Goal: Task Accomplishment & Management: Manage account settings

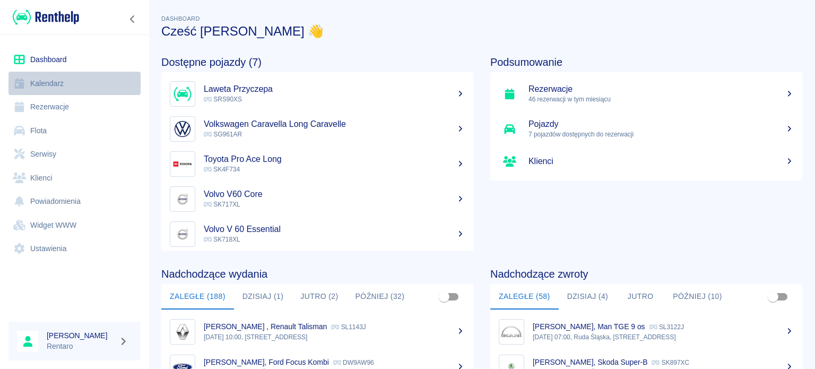
click at [49, 73] on link "Kalendarz" at bounding box center [74, 84] width 132 height 24
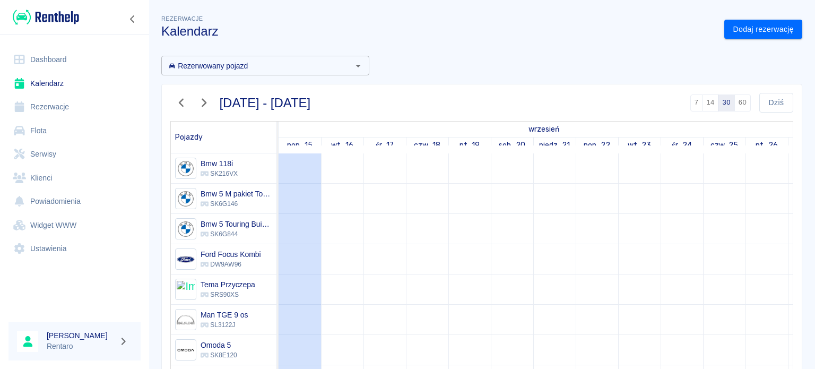
click at [38, 63] on link "Dashboard" at bounding box center [74, 60] width 132 height 24
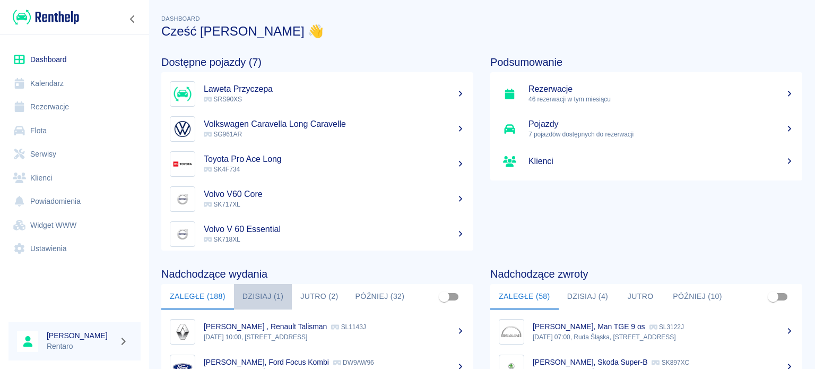
click at [249, 295] on button "Dzisiaj (1)" at bounding box center [263, 296] width 58 height 25
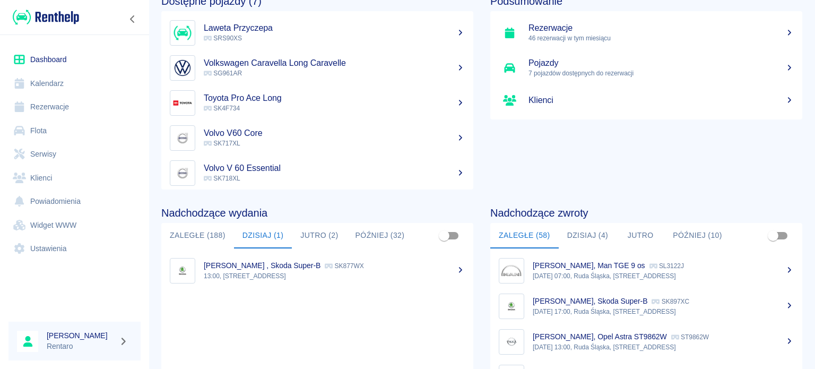
scroll to position [106, 0]
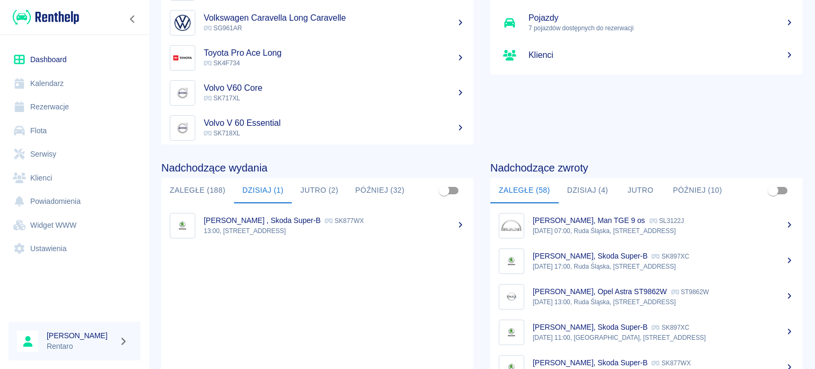
click at [576, 192] on button "Dzisiaj (4)" at bounding box center [588, 190] width 58 height 25
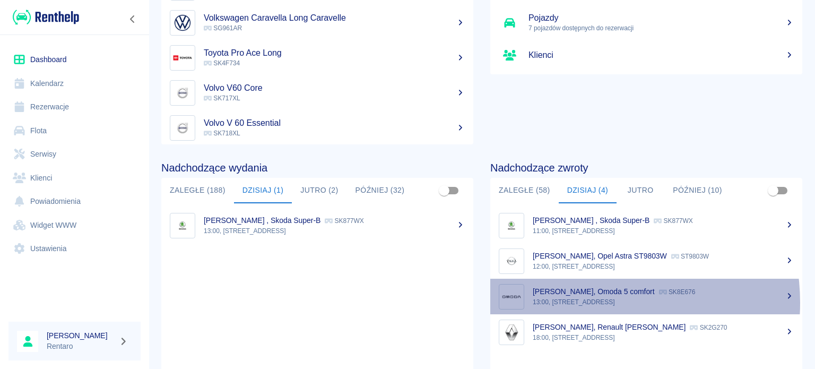
click at [586, 302] on p "13:00, [STREET_ADDRESS]" at bounding box center [663, 302] width 261 height 10
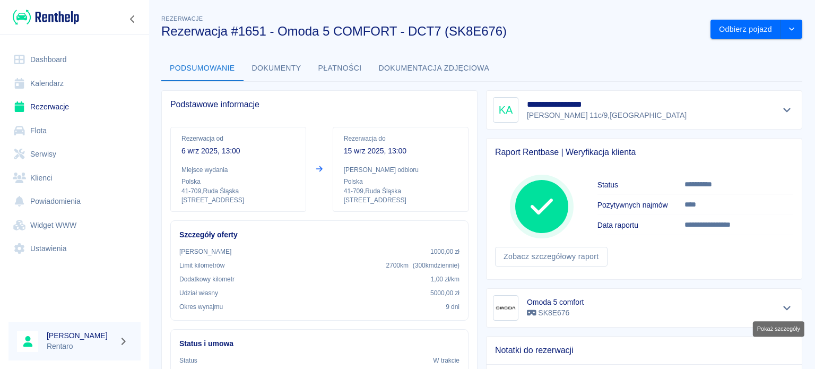
click at [781, 308] on icon "Pokaż szczegóły" at bounding box center [787, 308] width 12 height 10
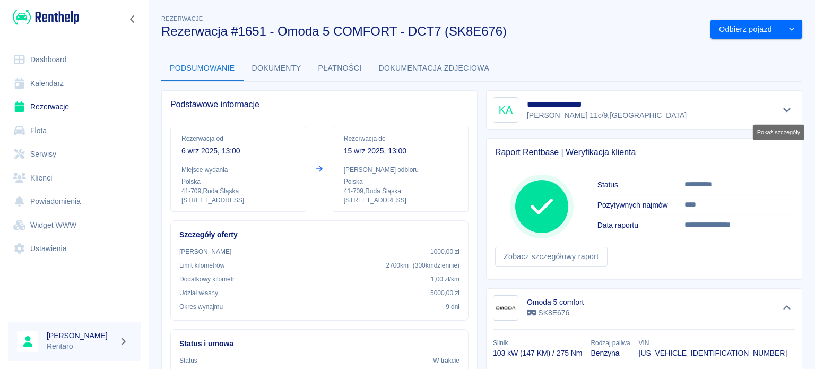
click at [778, 116] on div at bounding box center [787, 109] width 18 height 15
click at [781, 112] on icon "Pokaż szczegóły" at bounding box center [787, 110] width 12 height 10
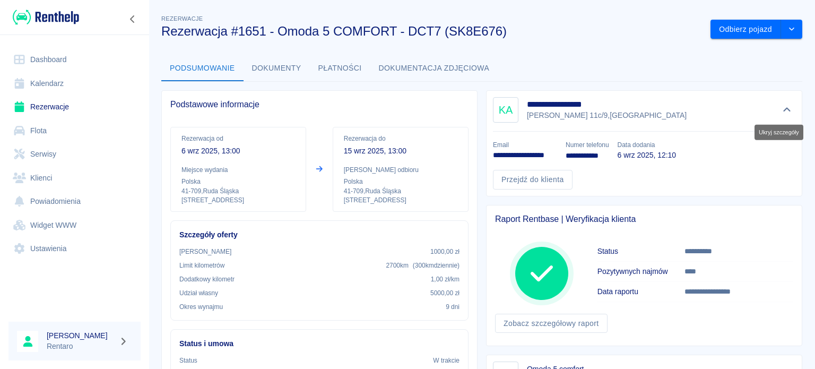
click at [781, 112] on icon "Ukryj szczegóły" at bounding box center [787, 110] width 12 height 10
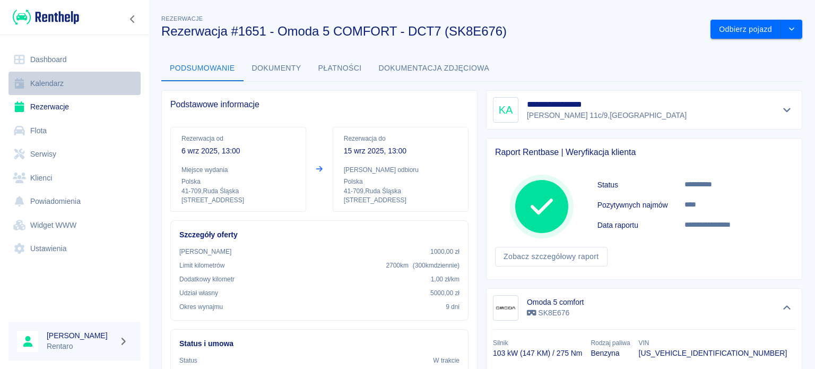
click at [64, 82] on link "Kalendarz" at bounding box center [74, 84] width 132 height 24
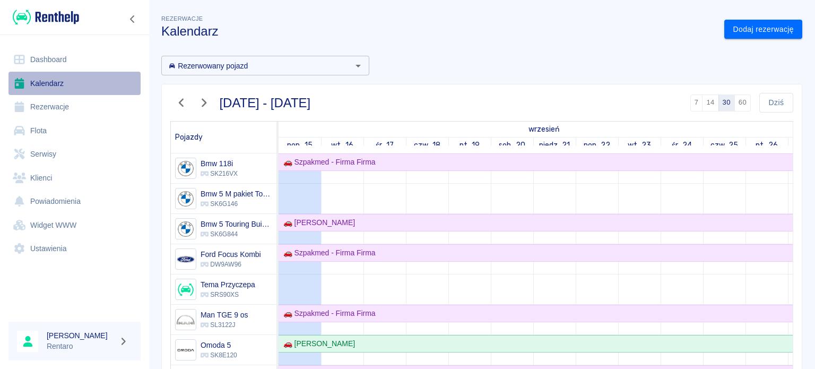
click at [44, 82] on link "Kalendarz" at bounding box center [74, 84] width 132 height 24
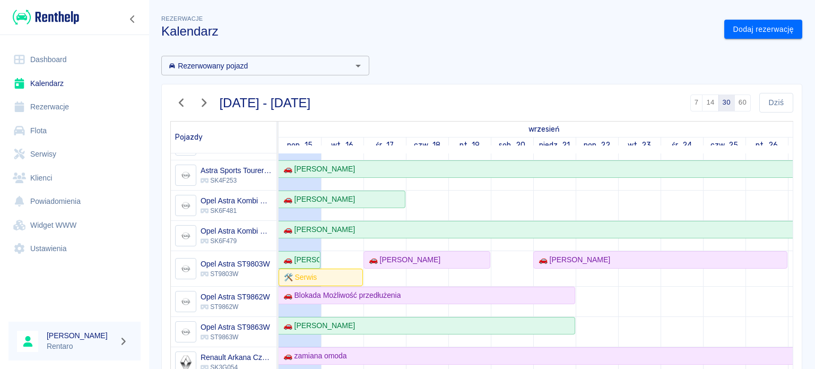
scroll to position [371, 0]
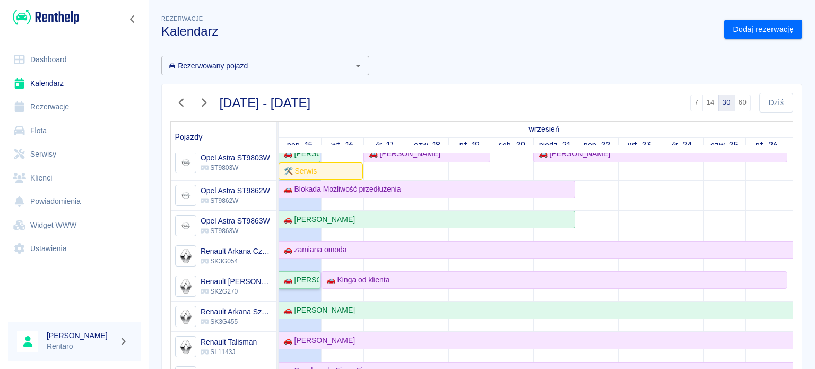
click at [299, 284] on link "🚗 [PERSON_NAME]" at bounding box center [300, 280] width 42 height 18
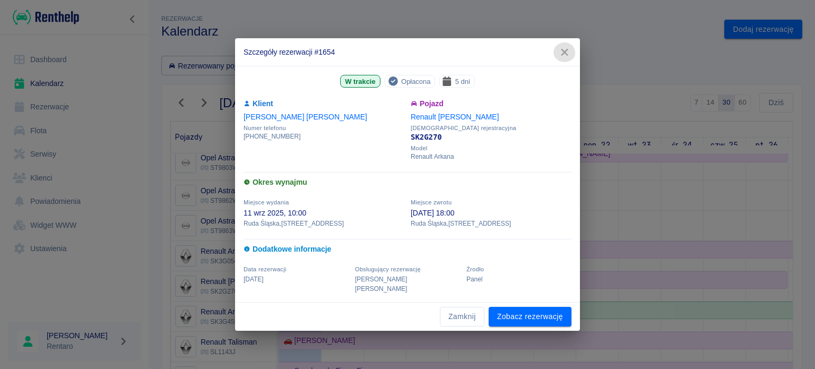
click at [567, 56] on icon "button" at bounding box center [564, 52] width 7 height 7
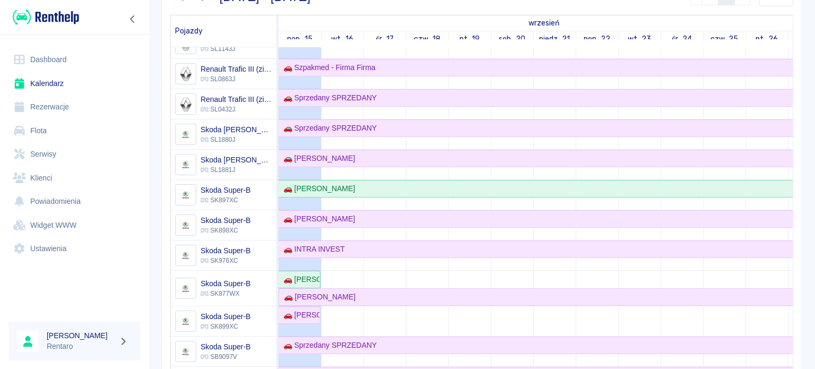
scroll to position [584, 0]
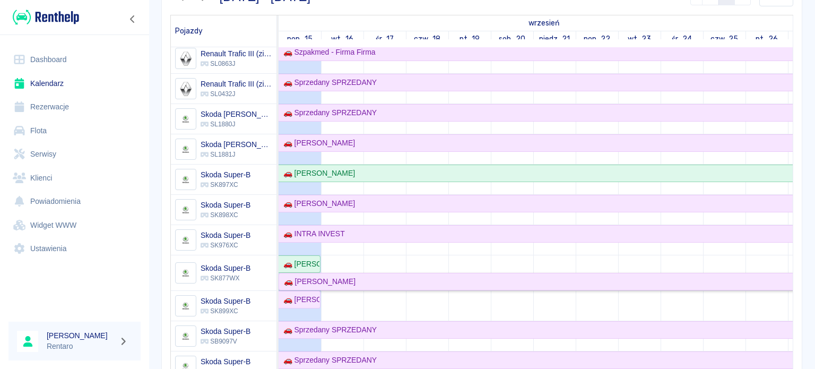
click at [315, 278] on div "🚗 [PERSON_NAME]" at bounding box center [318, 281] width 76 height 11
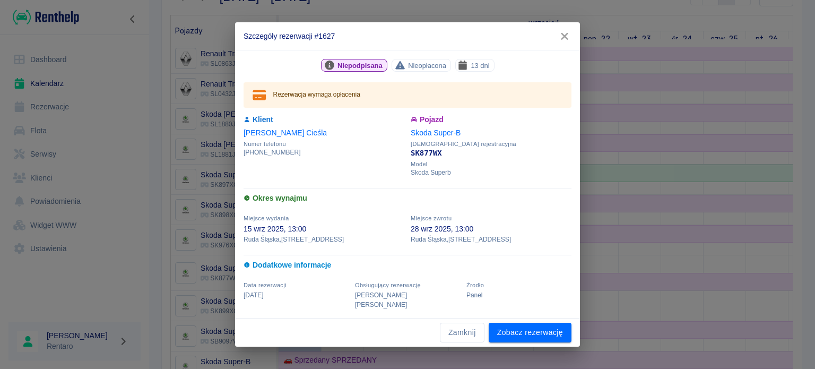
click at [564, 40] on icon "button" at bounding box center [564, 36] width 7 height 7
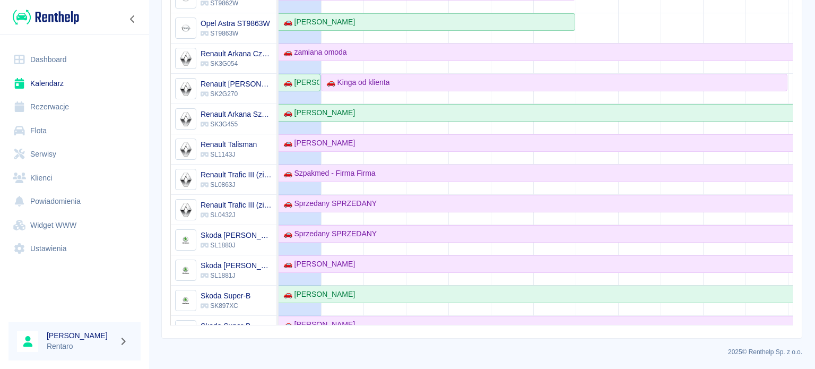
scroll to position [0, 0]
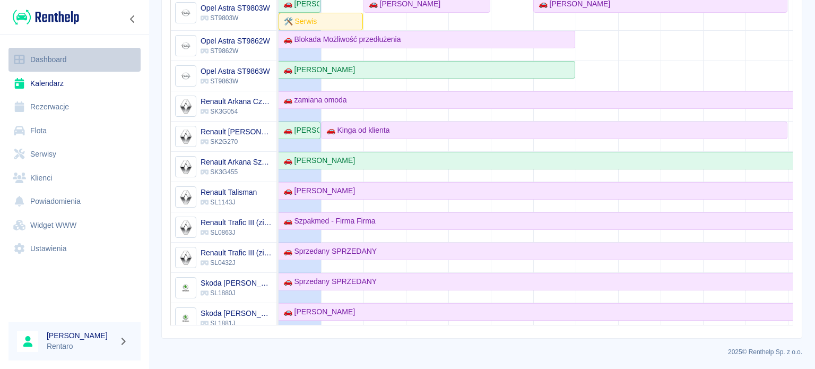
click at [55, 63] on link "Dashboard" at bounding box center [74, 60] width 132 height 24
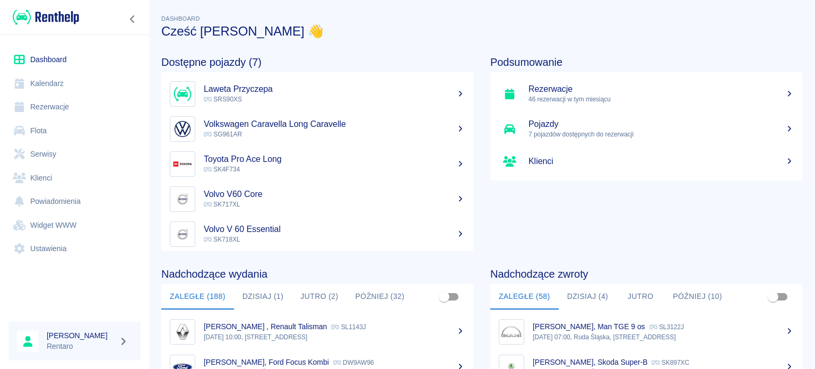
click at [270, 296] on button "Dzisiaj (1)" at bounding box center [263, 296] width 58 height 25
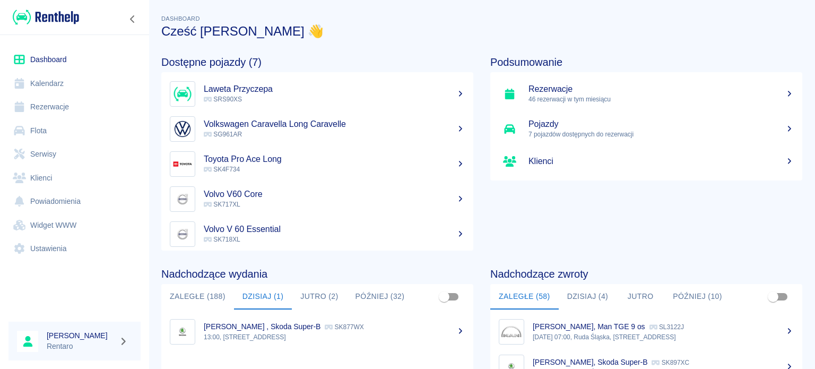
click at [561, 290] on button "Dzisiaj (4)" at bounding box center [588, 296] width 58 height 25
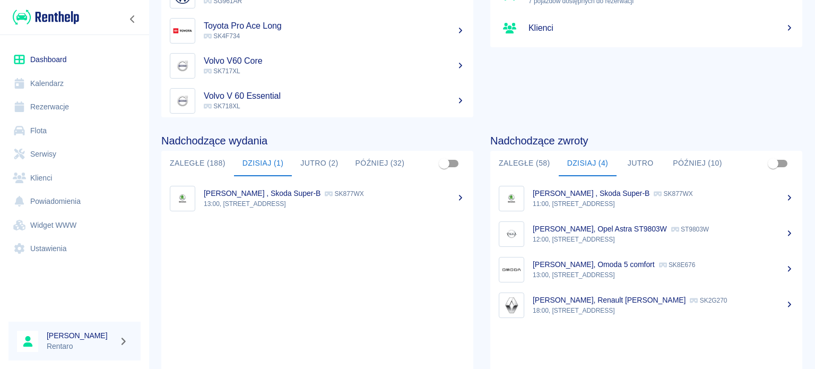
scroll to position [159, 0]
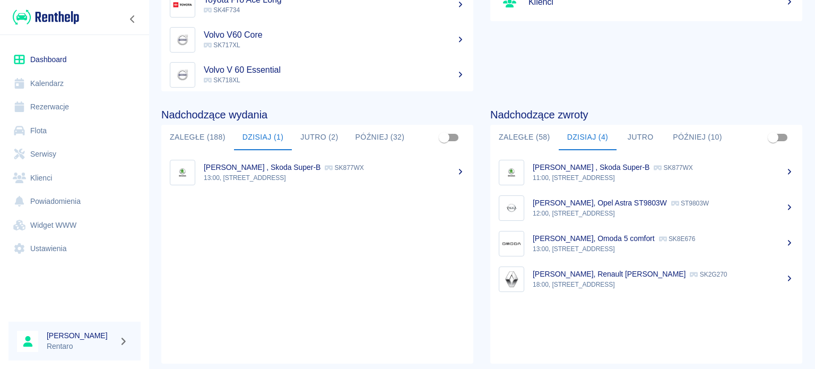
click at [572, 277] on p "[PERSON_NAME], Renault [PERSON_NAME]" at bounding box center [609, 274] width 153 height 8
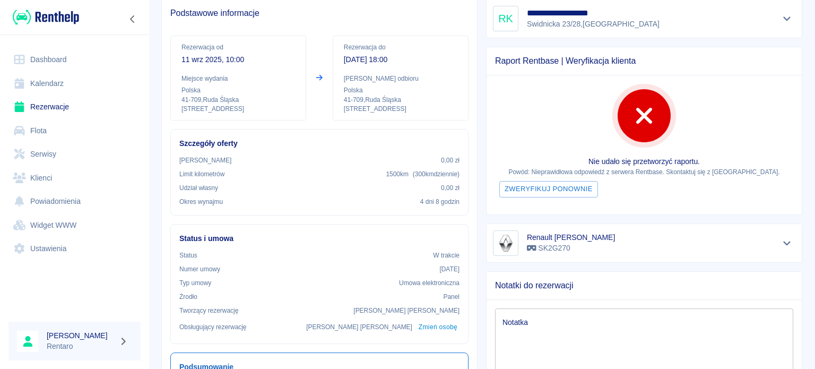
scroll to position [53, 0]
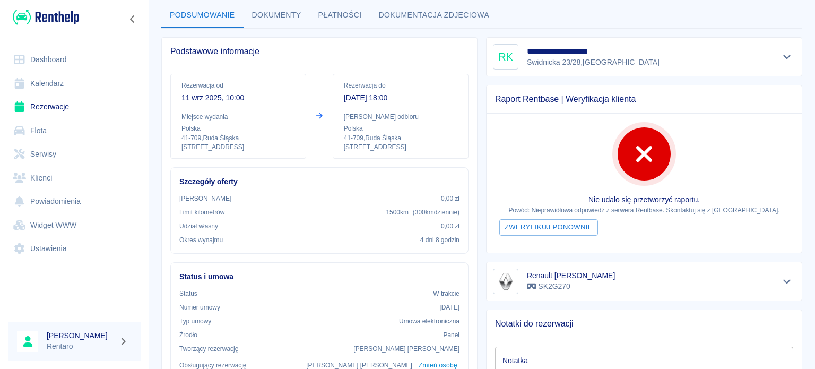
click at [778, 53] on button "Pokaż szczegóły" at bounding box center [787, 56] width 18 height 15
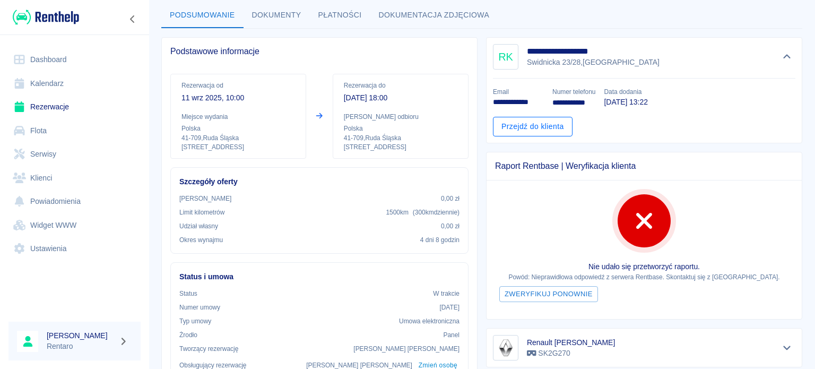
click at [507, 123] on link "Przejdź do klienta" at bounding box center [533, 127] width 80 height 20
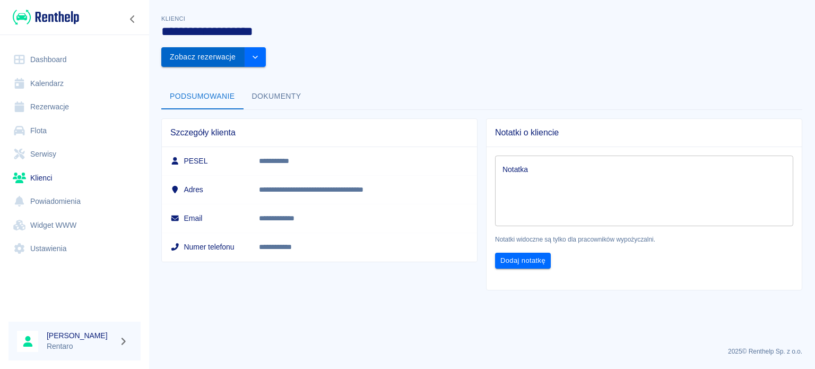
click at [245, 47] on button "Zobacz rezerwacje" at bounding box center [202, 57] width 83 height 20
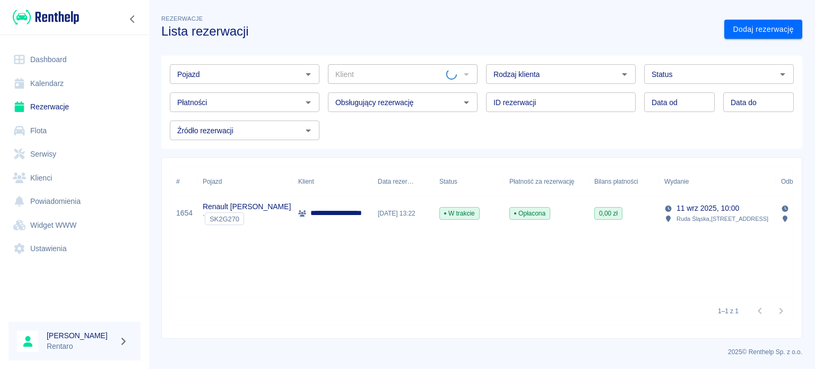
type input "[PERSON_NAME] ([PHONE_NUMBER])"
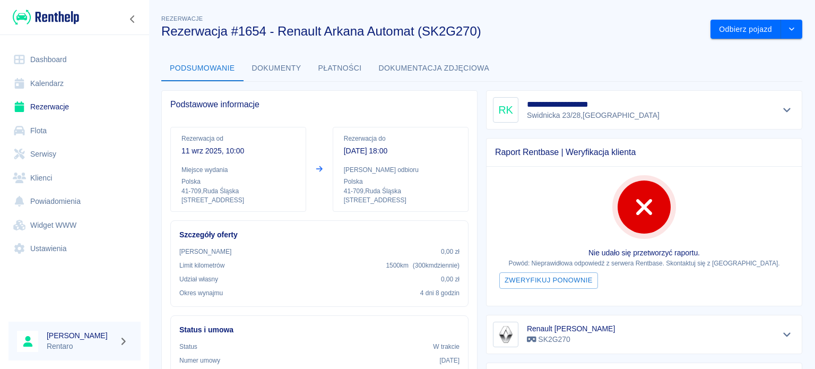
click at [50, 69] on link "Dashboard" at bounding box center [74, 60] width 132 height 24
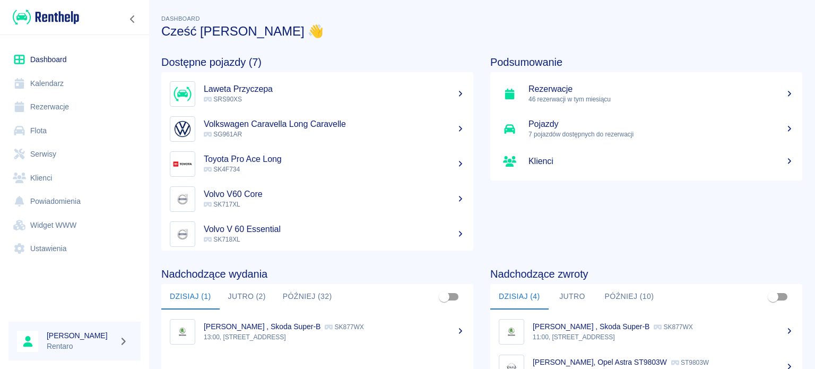
click at [45, 89] on link "Kalendarz" at bounding box center [74, 84] width 132 height 24
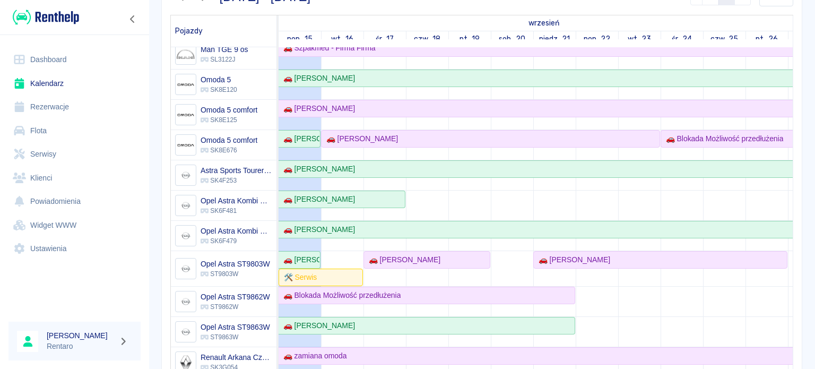
scroll to position [265, 0]
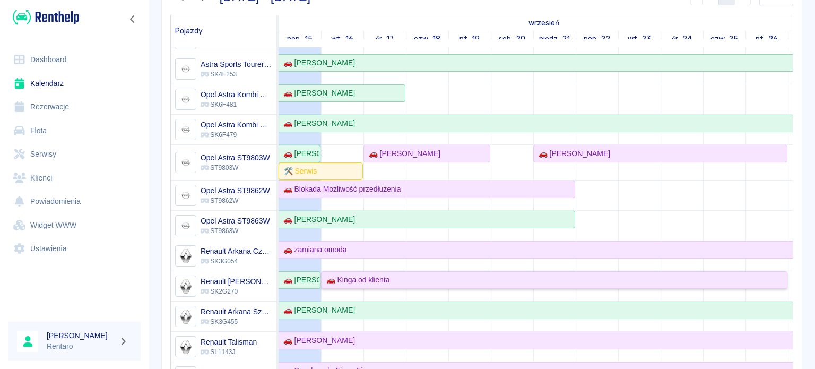
click at [350, 276] on div "🚗 Kinga od klienta" at bounding box center [355, 279] width 67 height 11
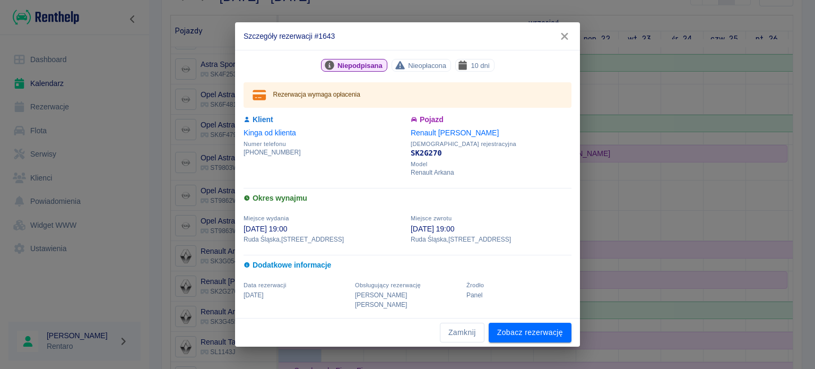
click at [562, 40] on icon "button" at bounding box center [564, 36] width 7 height 7
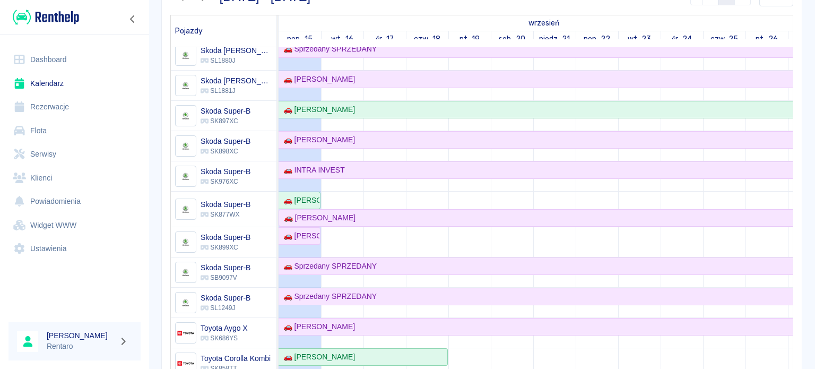
scroll to position [690, 0]
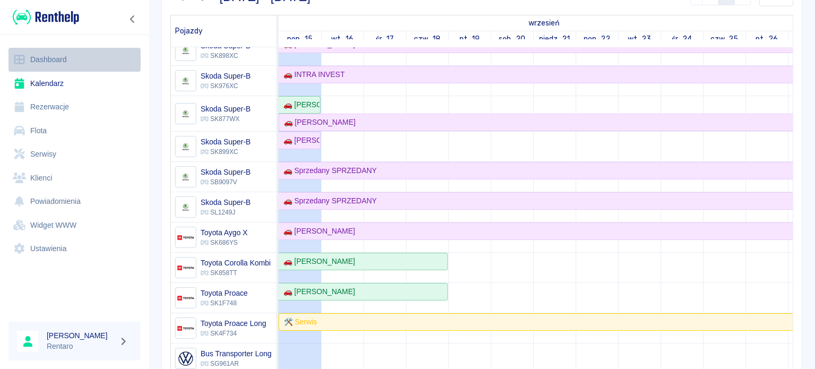
click at [43, 66] on link "Dashboard" at bounding box center [74, 60] width 132 height 24
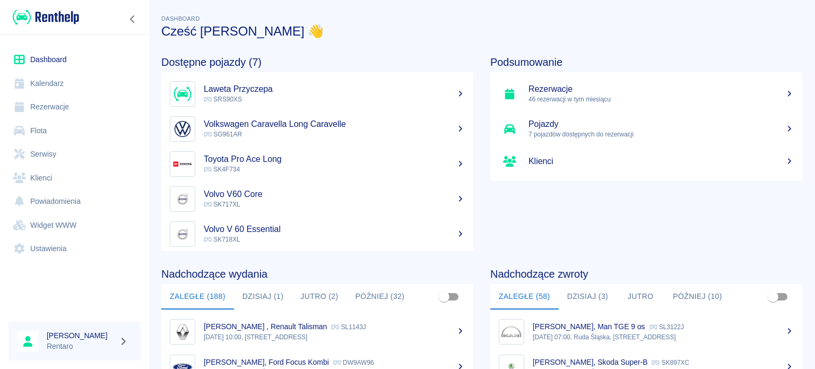
click at [263, 291] on button "Dzisiaj (1)" at bounding box center [263, 296] width 58 height 25
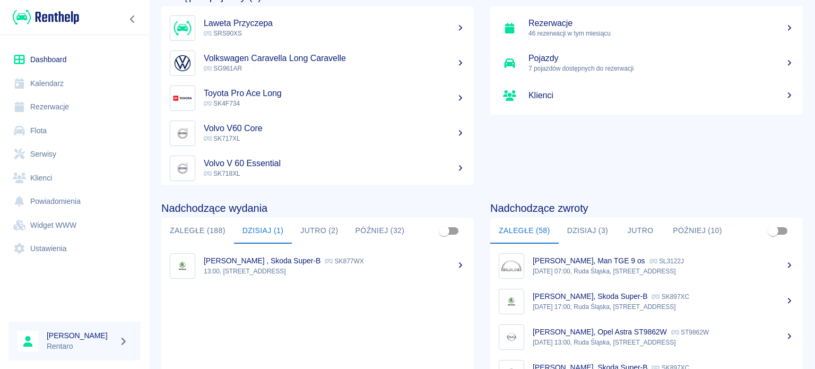
scroll to position [106, 0]
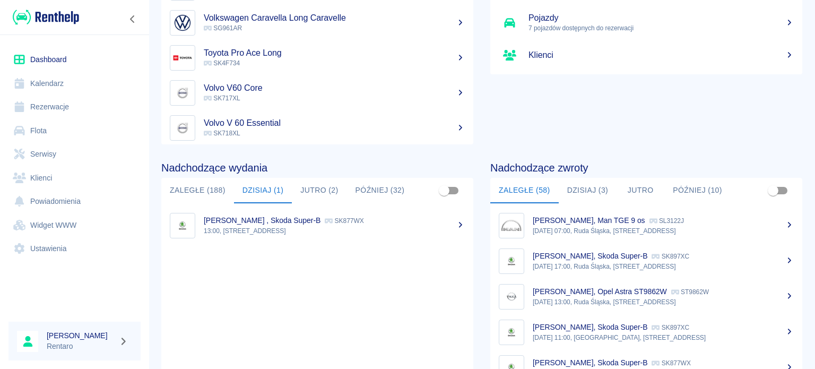
click at [566, 190] on button "Dzisiaj (3)" at bounding box center [588, 190] width 58 height 25
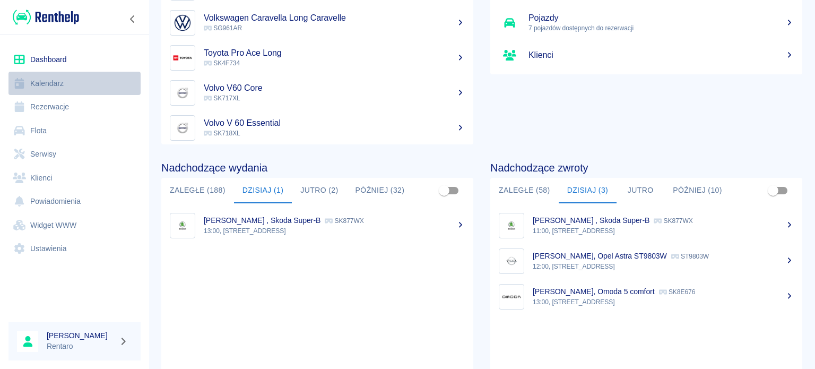
click at [37, 81] on link "Kalendarz" at bounding box center [74, 84] width 132 height 24
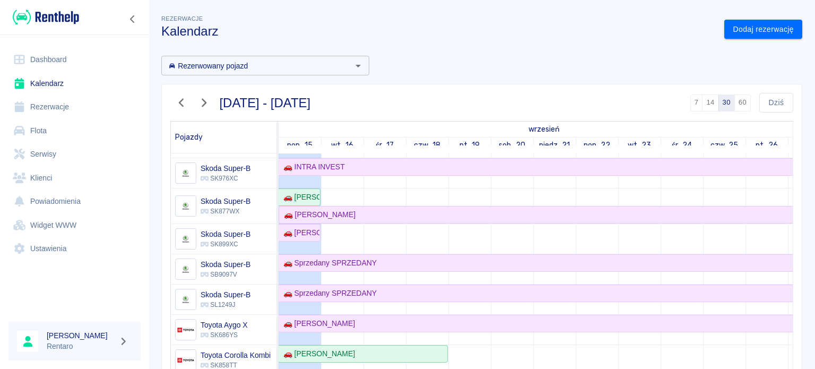
scroll to position [672, 0]
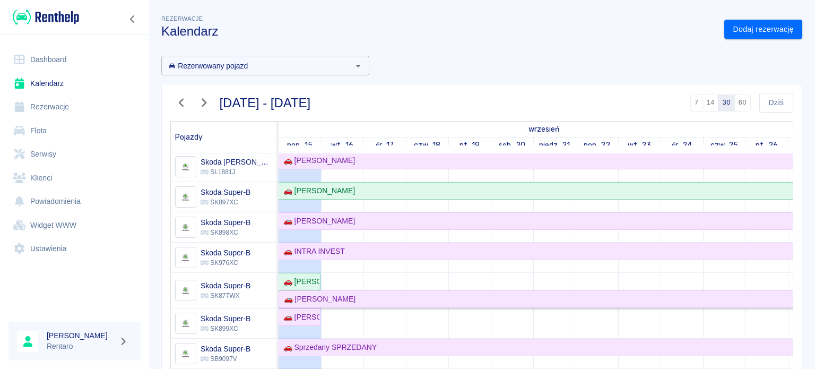
click at [340, 296] on div "🚗 [PERSON_NAME]" at bounding box center [318, 298] width 76 height 11
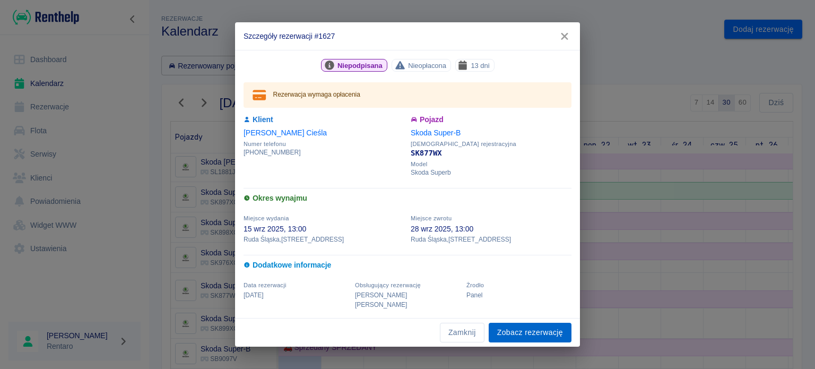
click at [533, 323] on link "Zobacz rezerwację" at bounding box center [530, 333] width 83 height 20
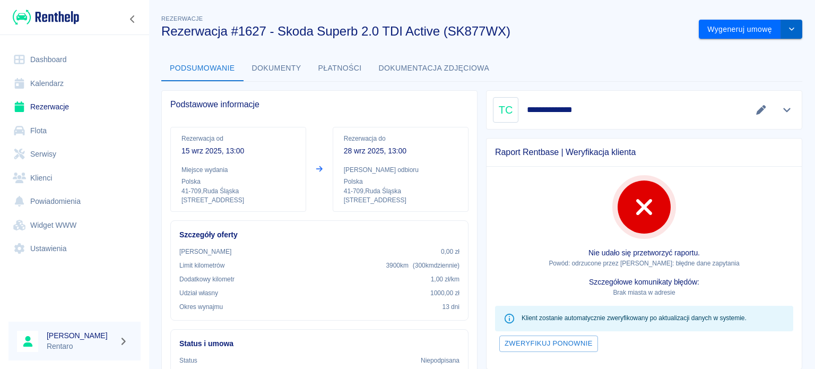
click at [789, 28] on icon "drop-down" at bounding box center [791, 29] width 5 height 3
click at [759, 53] on li "Modyfikuj rezerwację" at bounding box center [742, 52] width 86 height 18
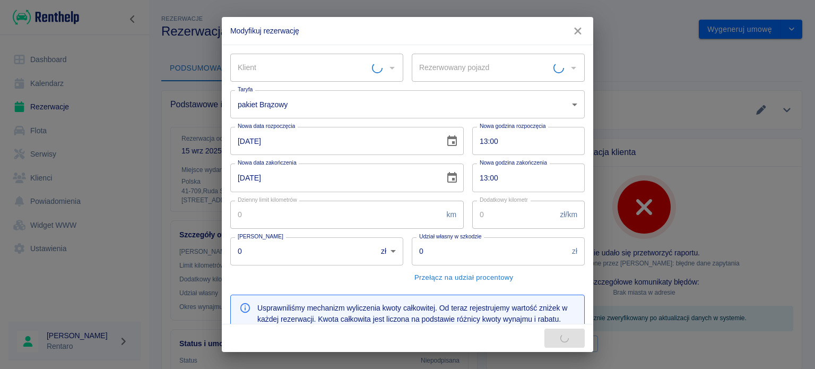
type input "Skoda Super-B - SK877WX"
type input "[PERSON_NAME]"
type input "300"
type input "1"
type input "1000"
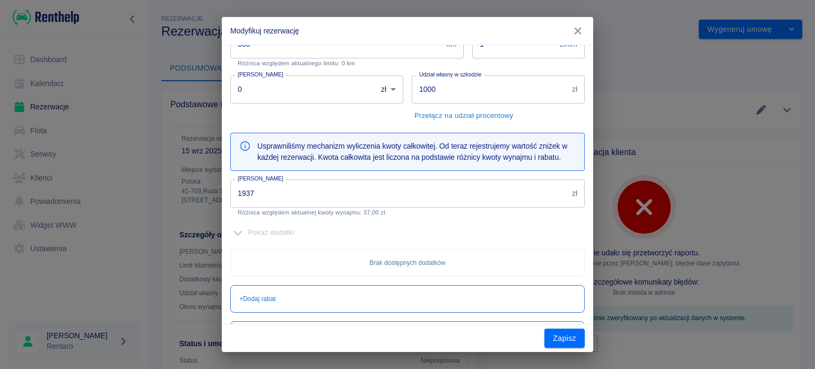
scroll to position [259, 0]
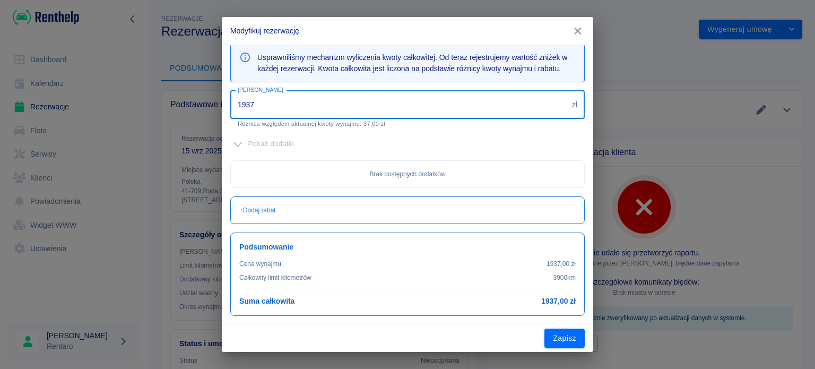
drag, startPoint x: 283, startPoint y: 105, endPoint x: 137, endPoint y: 106, distance: 145.4
click at [138, 105] on div "Modyfikuj rezerwację Klient [PERSON_NAME] Klient Rezerwowany pojazd Skoda Super…" at bounding box center [407, 184] width 815 height 369
type input "1900"
click at [546, 333] on button "Zapisz" at bounding box center [564, 338] width 40 height 20
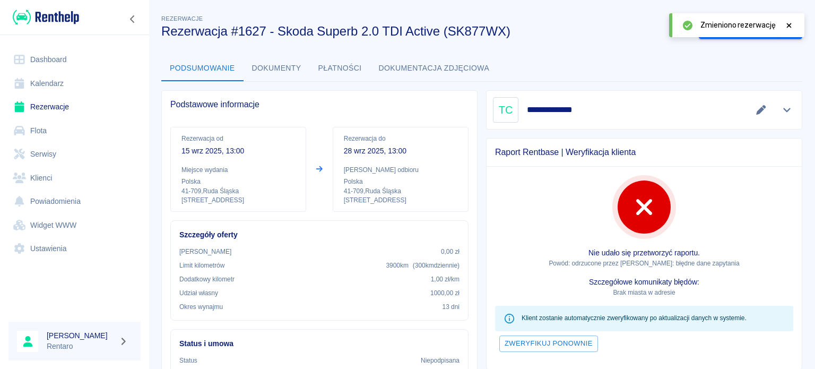
click at [787, 23] on icon at bounding box center [789, 25] width 5 height 5
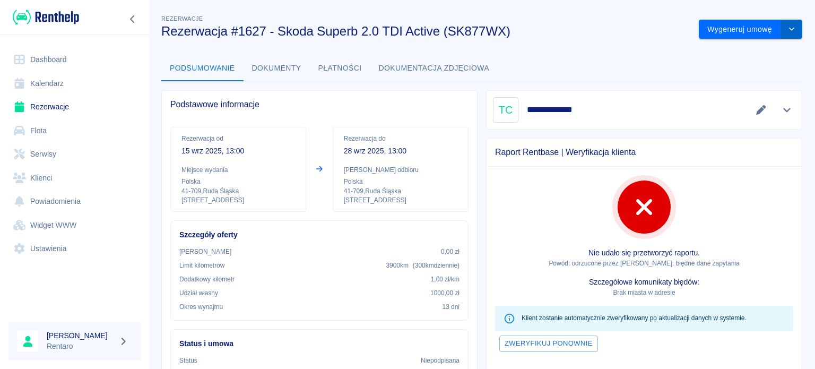
click at [787, 28] on icon "drop-down" at bounding box center [791, 28] width 8 height 7
click at [745, 50] on li "Modyfikuj rezerwację" at bounding box center [742, 52] width 86 height 18
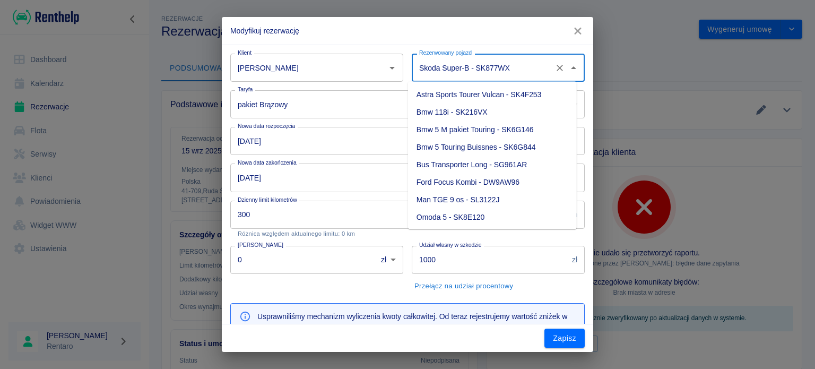
click at [536, 67] on input "Skoda Super-B - SK877WX" at bounding box center [483, 67] width 134 height 19
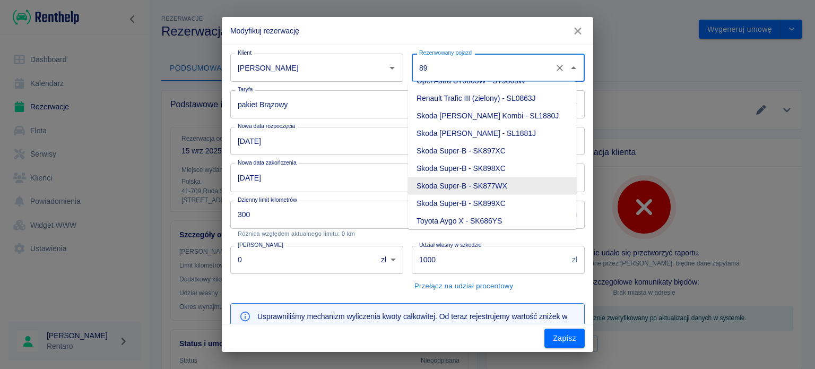
scroll to position [0, 0]
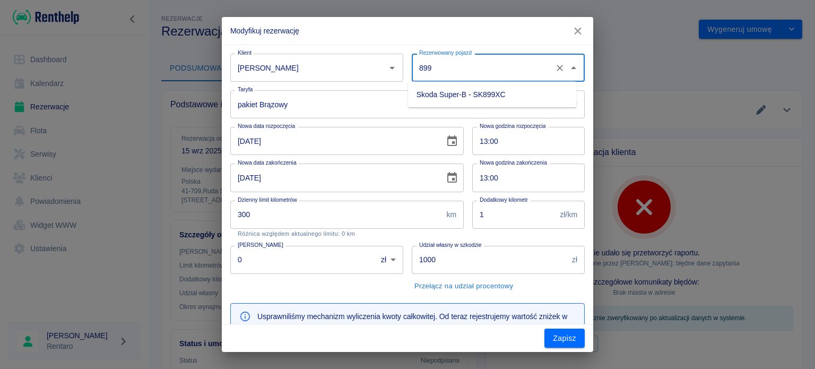
drag, startPoint x: 506, startPoint y: 93, endPoint x: 511, endPoint y: 93, distance: 5.8
click at [506, 93] on li "Skoda Super-B - SK899XC" at bounding box center [492, 95] width 169 height 18
type input "Skoda Super-B - SK899XC"
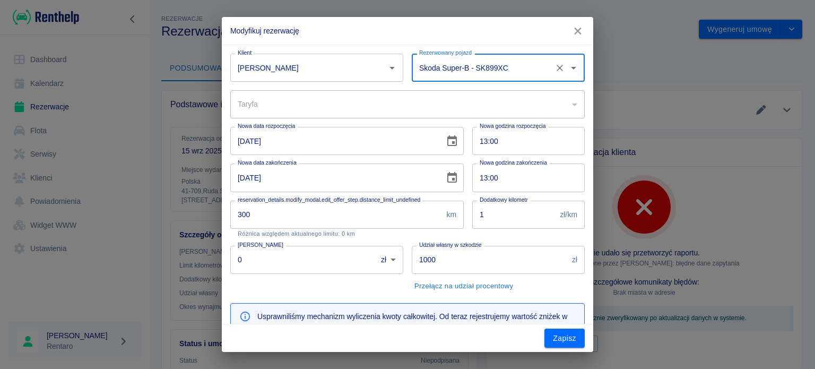
type input "d18afb02-d8e9-48ec-b0c5-5167f9018a28"
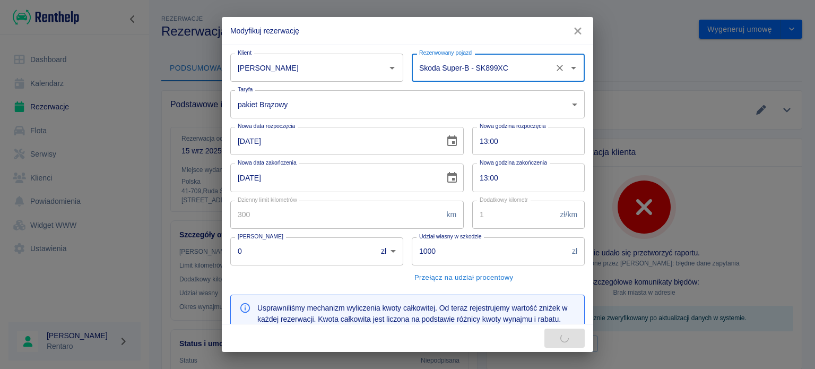
type input "2015"
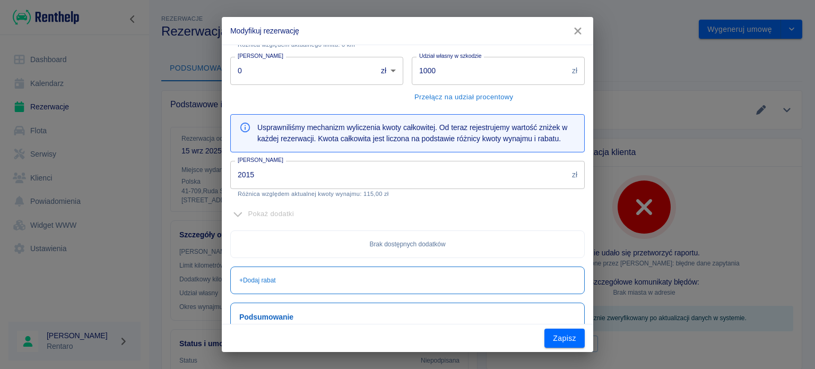
scroll to position [212, 0]
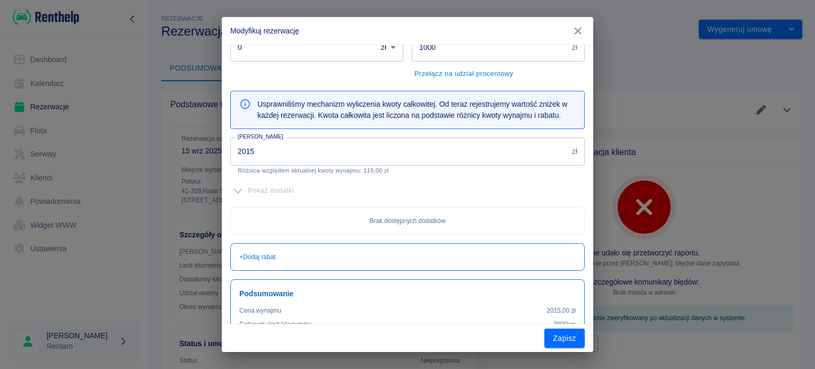
type input "Skoda Super-B - SK899XC"
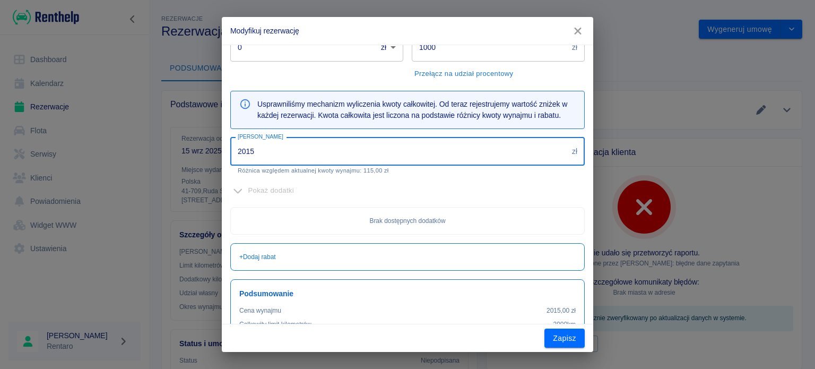
drag, startPoint x: 320, startPoint y: 154, endPoint x: 133, endPoint y: 155, distance: 187.8
click at [133, 155] on div "Modyfikuj rezerwację Klient [PERSON_NAME] Klient Rezerwowany pojazd Skoda Super…" at bounding box center [407, 184] width 815 height 369
type input "1900"
click at [570, 348] on div "Zapisz" at bounding box center [407, 338] width 371 height 28
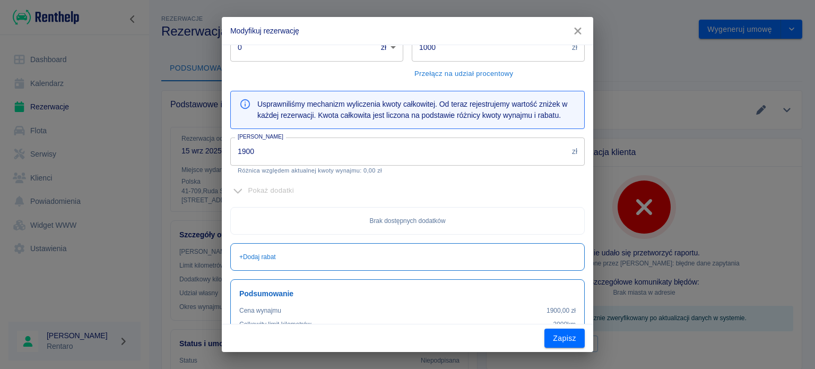
click at [586, 341] on div "Zapisz" at bounding box center [407, 338] width 371 height 28
click at [575, 345] on button "Zapisz" at bounding box center [564, 338] width 40 height 20
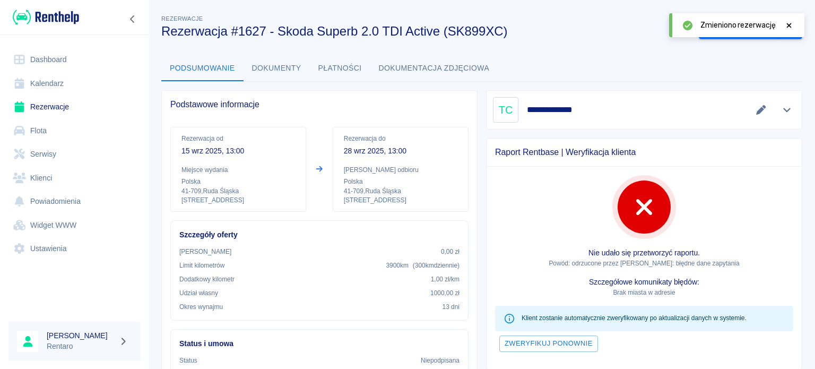
click at [732, 198] on div "Nie udało się przetworzyć raportu. Powód: odrzucone przez Rentbase: błędne dane…" at bounding box center [643, 268] width 315 height 202
click at [785, 24] on icon at bounding box center [789, 25] width 10 height 7
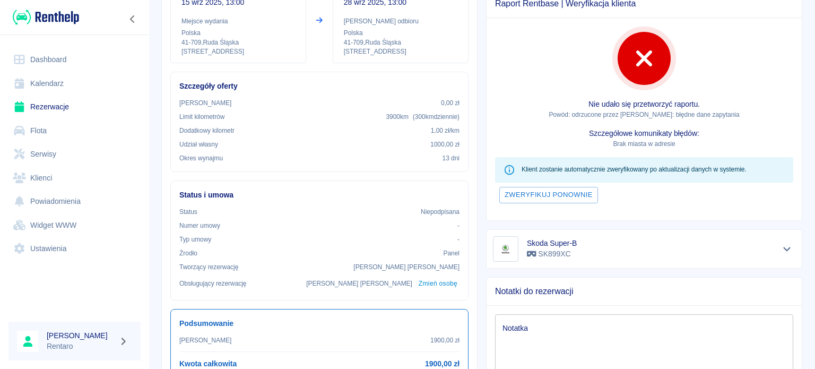
scroll to position [53, 0]
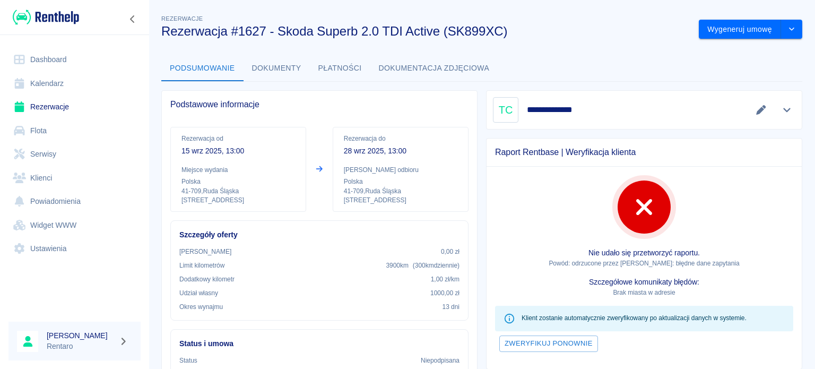
click at [48, 80] on link "Kalendarz" at bounding box center [74, 84] width 132 height 24
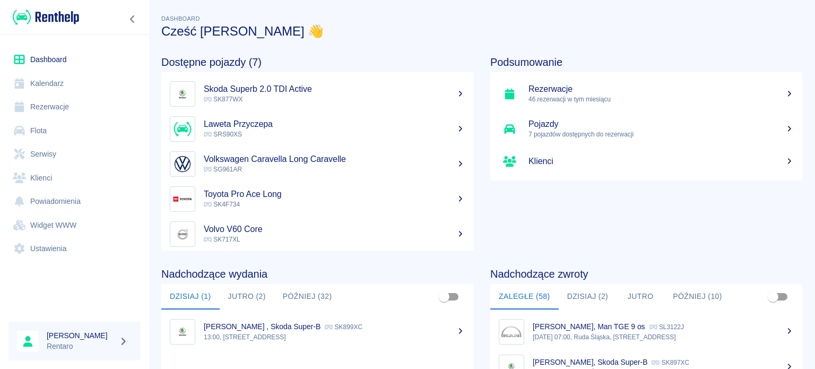
click at [68, 86] on link "Kalendarz" at bounding box center [74, 84] width 132 height 24
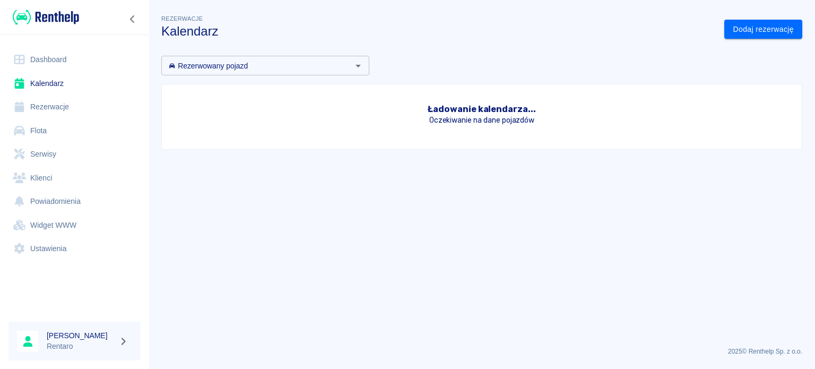
click at [68, 85] on link "Kalendarz" at bounding box center [74, 84] width 132 height 24
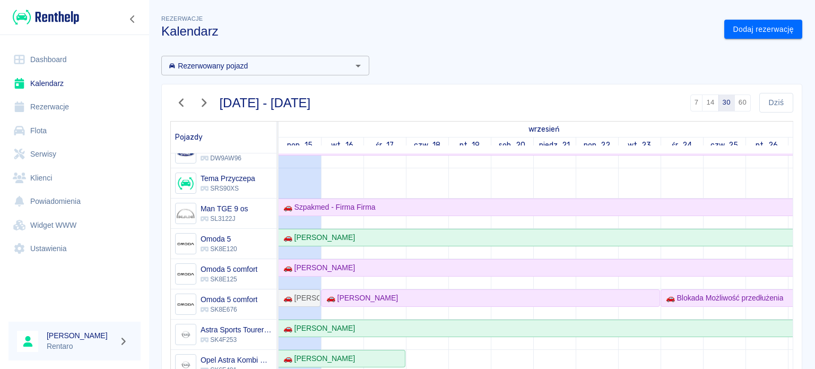
scroll to position [212, 0]
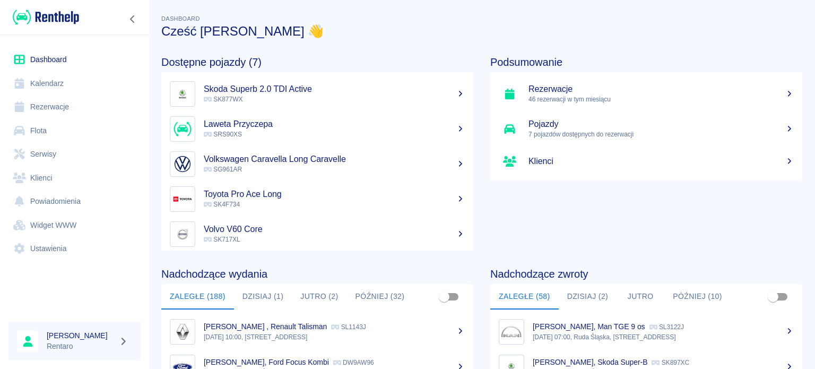
click at [53, 177] on link "Klienci" at bounding box center [74, 178] width 132 height 24
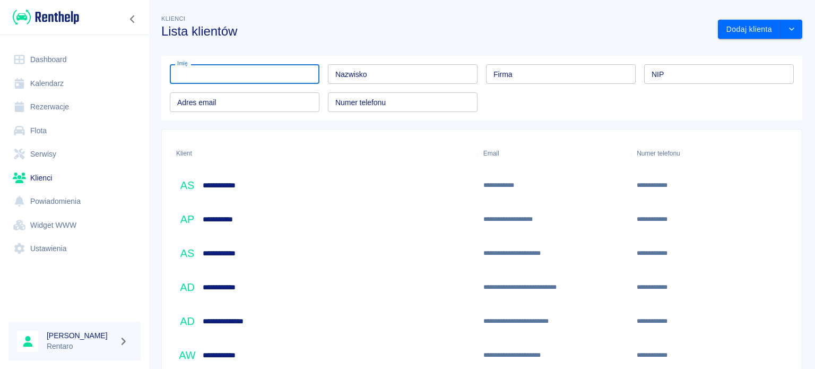
click at [262, 77] on input "Imię" at bounding box center [245, 74] width 150 height 20
click at [413, 97] on input "Numer telefonu" at bounding box center [403, 102] width 150 height 20
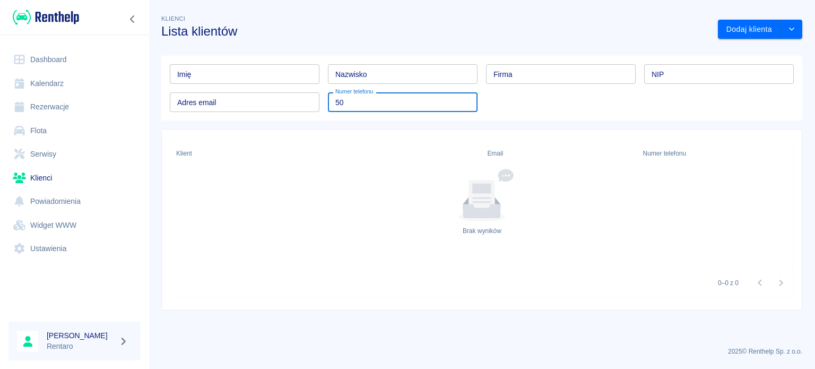
type input "5"
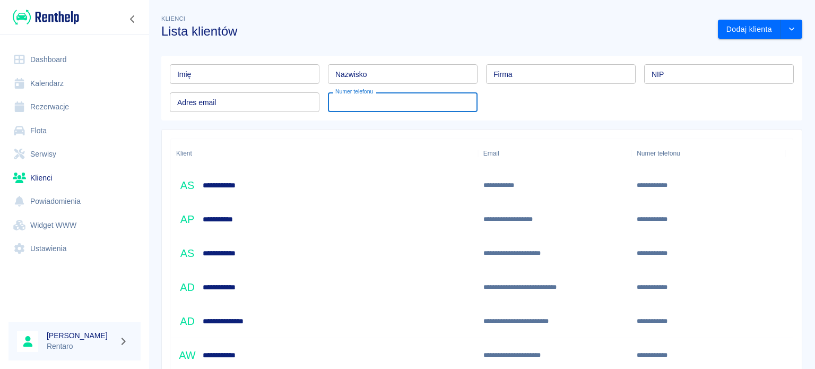
click at [65, 79] on link "Kalendarz" at bounding box center [74, 84] width 132 height 24
